Goal: Information Seeking & Learning: Learn about a topic

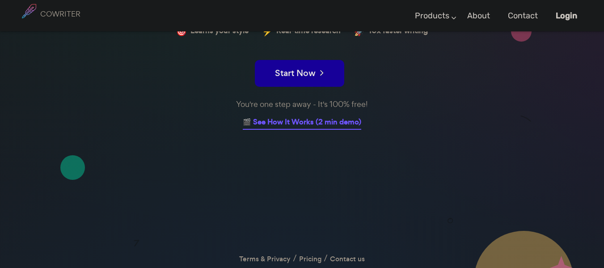
scroll to position [144, 0]
click at [305, 121] on link "🎬 See How It Works (2 min demo)" at bounding box center [302, 123] width 119 height 14
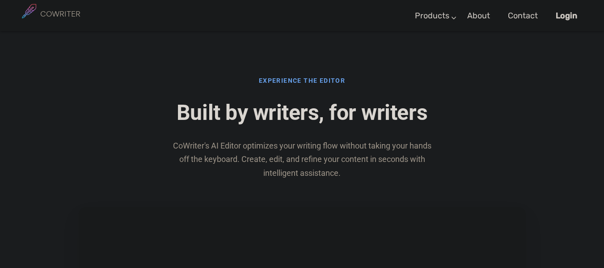
scroll to position [333, 0]
